Goal: Ask a question

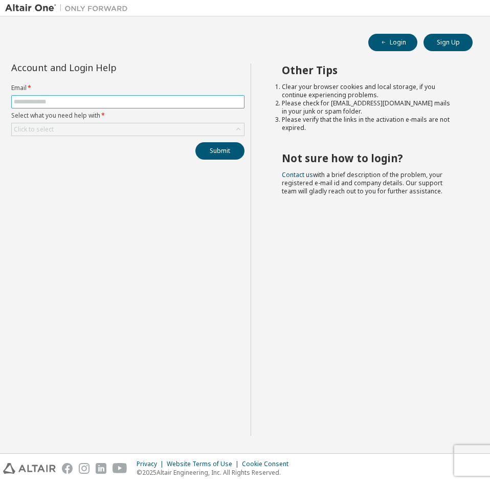
click at [113, 106] on span at bounding box center [127, 101] width 233 height 13
click at [134, 105] on input "text" at bounding box center [128, 102] width 228 height 8
type input "**********"
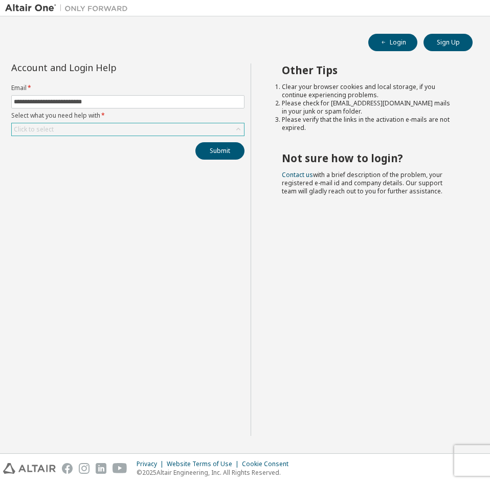
click at [74, 125] on div "Click to select" at bounding box center [128, 129] width 232 height 12
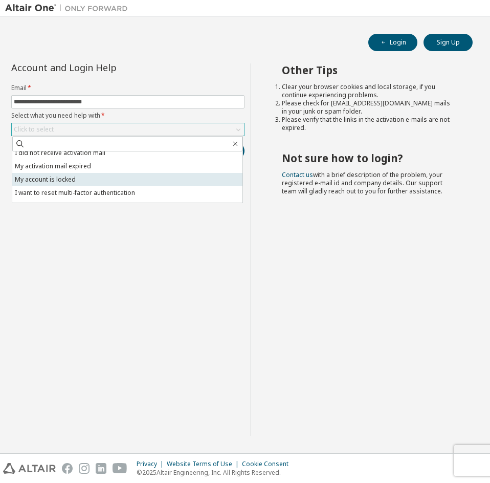
scroll to position [29, 0]
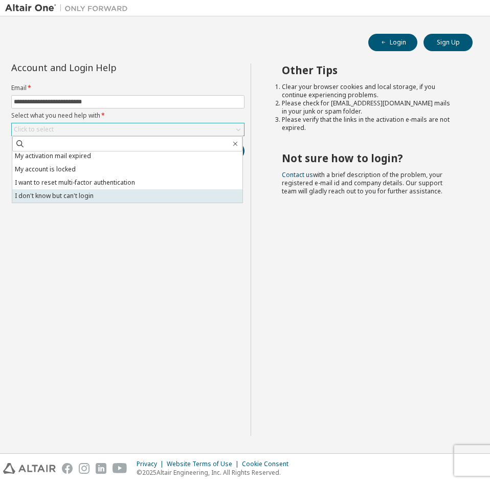
click at [105, 202] on li "I don't know but can't login" at bounding box center [127, 195] width 230 height 13
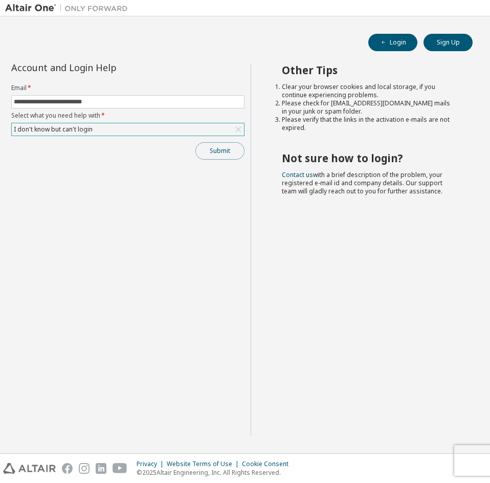
click at [215, 151] on button "Submit" at bounding box center [219, 150] width 49 height 17
click at [218, 155] on button "Submit" at bounding box center [219, 150] width 49 height 17
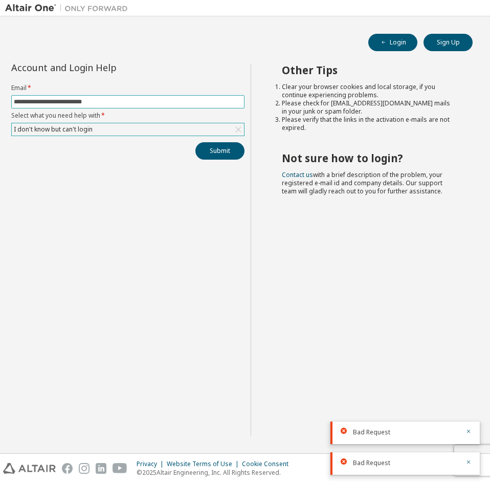
click at [131, 102] on input "**********" at bounding box center [128, 102] width 228 height 8
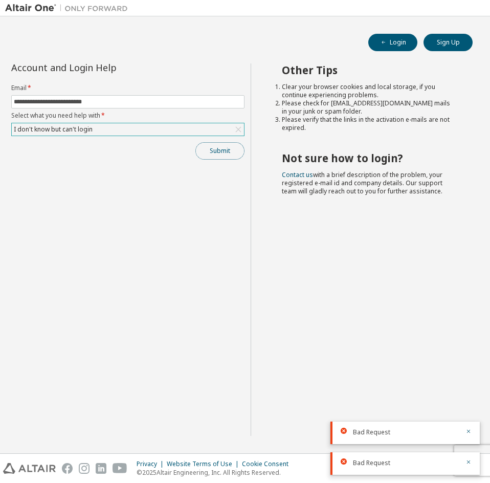
click at [218, 153] on button "Submit" at bounding box center [219, 150] width 49 height 17
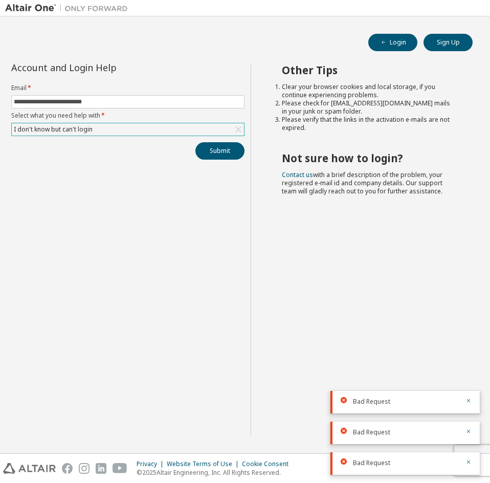
click at [361, 431] on span "Bad Request" at bounding box center [371, 432] width 37 height 8
drag, startPoint x: 361, startPoint y: 431, endPoint x: 357, endPoint y: 426, distance: 7.3
click at [361, 431] on span "Bad Request" at bounding box center [371, 432] width 37 height 8
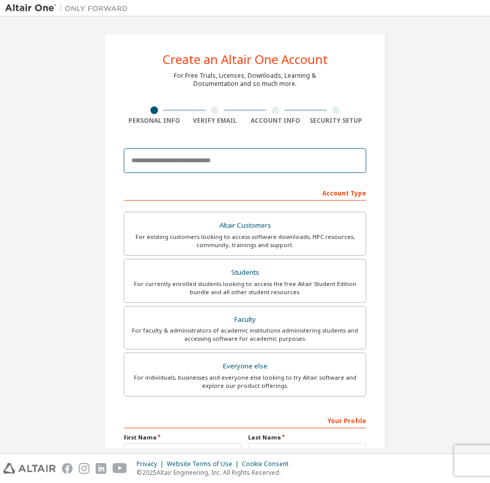
click at [184, 170] on input "email" at bounding box center [245, 160] width 242 height 25
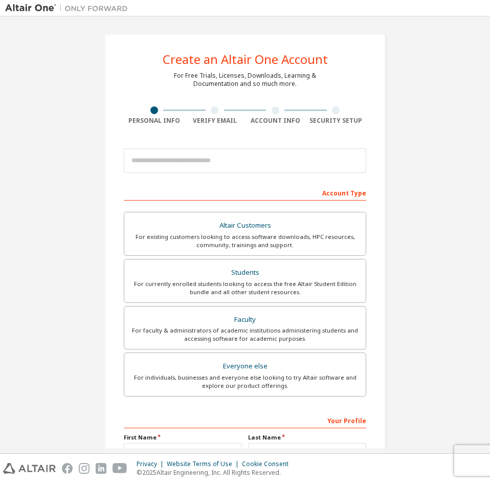
click at [414, 204] on div "Create an Altair One Account For Free Trials, Licenses, Downloads, Learning & D…" at bounding box center [245, 291] width 480 height 541
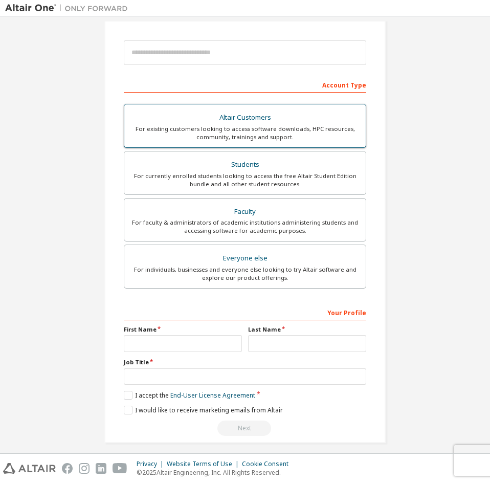
scroll to position [115, 0]
